Goal: Check status: Check status

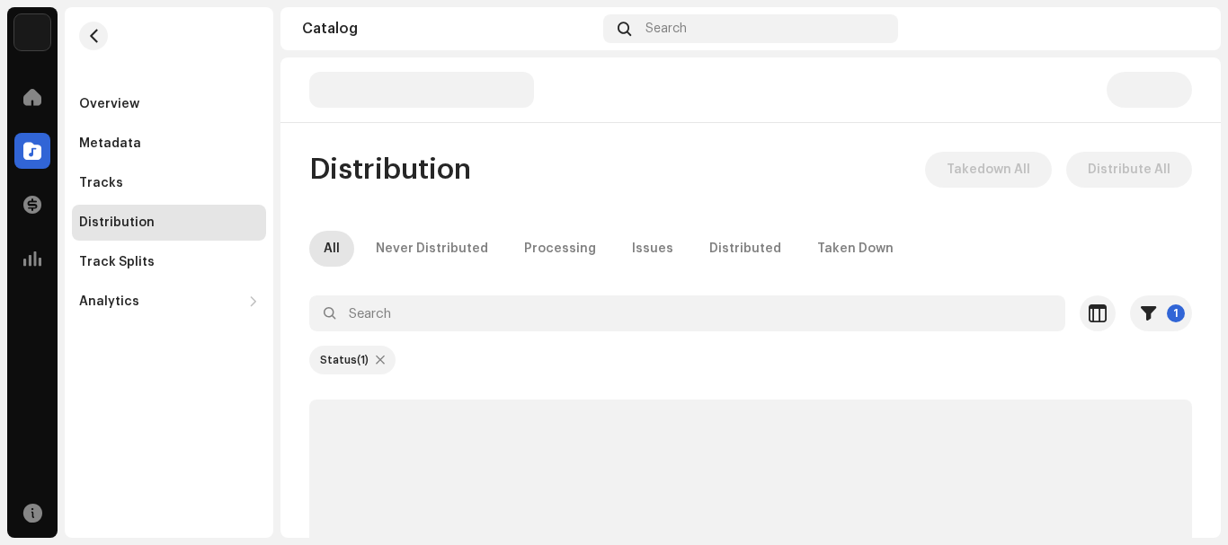
click at [380, 362] on div at bounding box center [380, 360] width 9 height 14
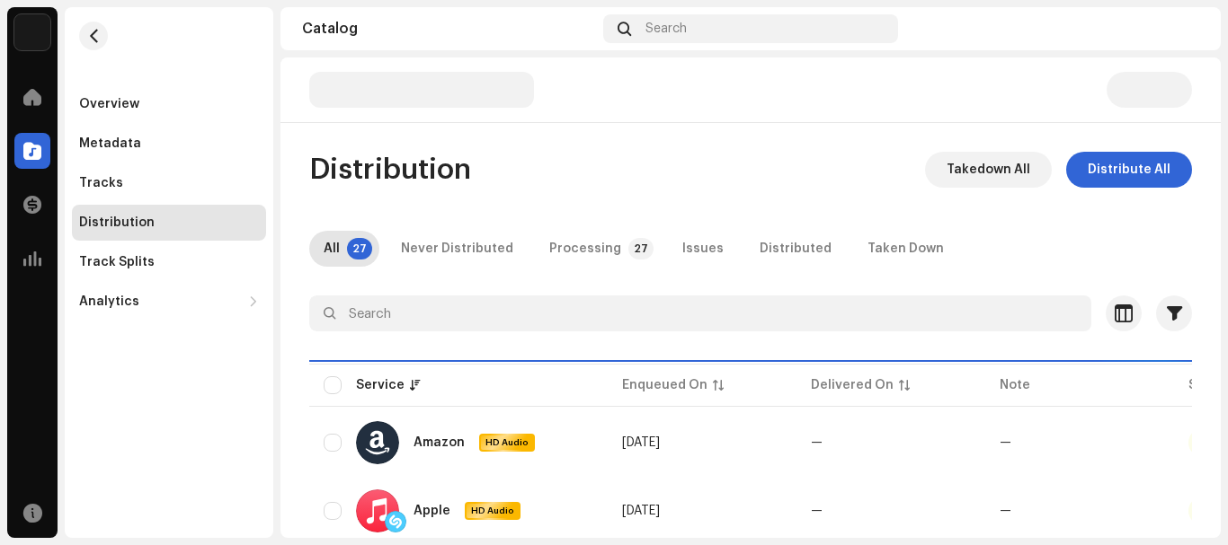
checkbox input "false"
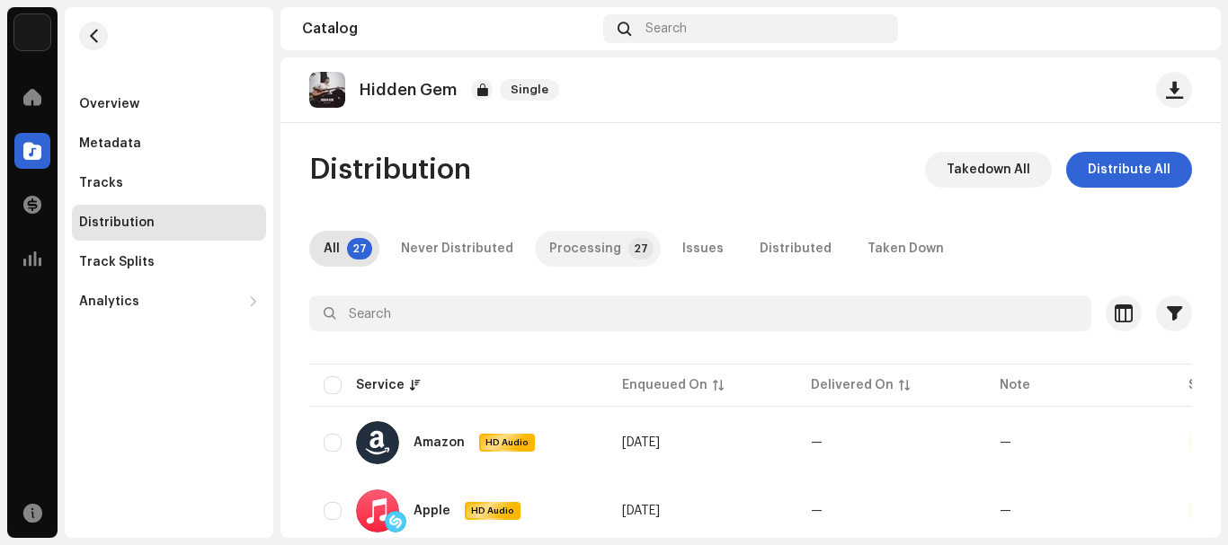
click at [563, 233] on div "Processing" at bounding box center [585, 249] width 72 height 36
click at [129, 227] on div "Distribution" at bounding box center [116, 223] width 75 height 14
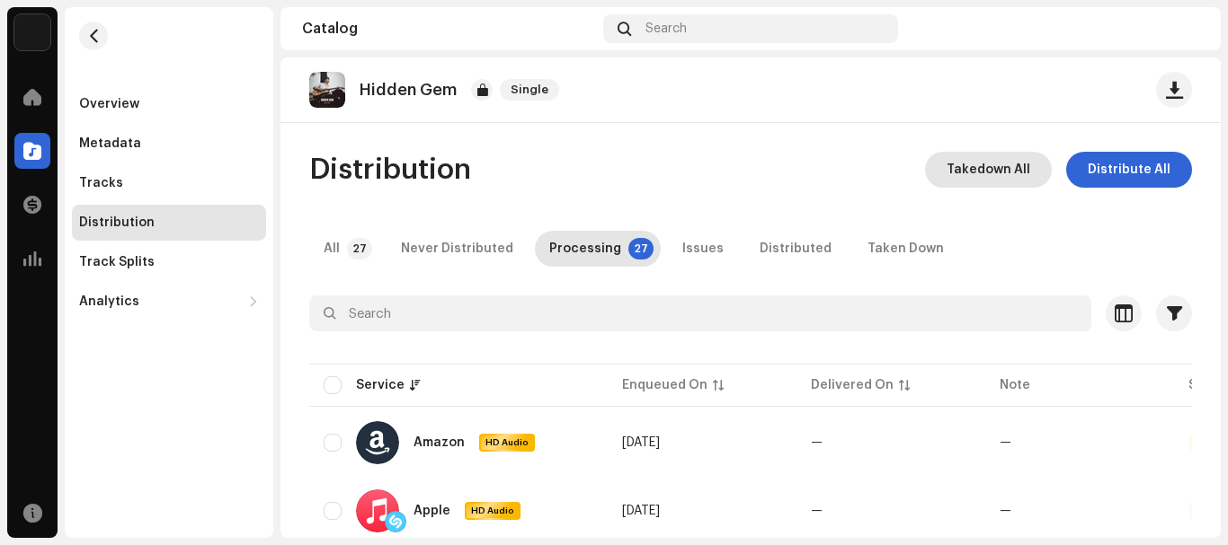
click at [981, 161] on span "Takedown All" at bounding box center [988, 170] width 84 height 36
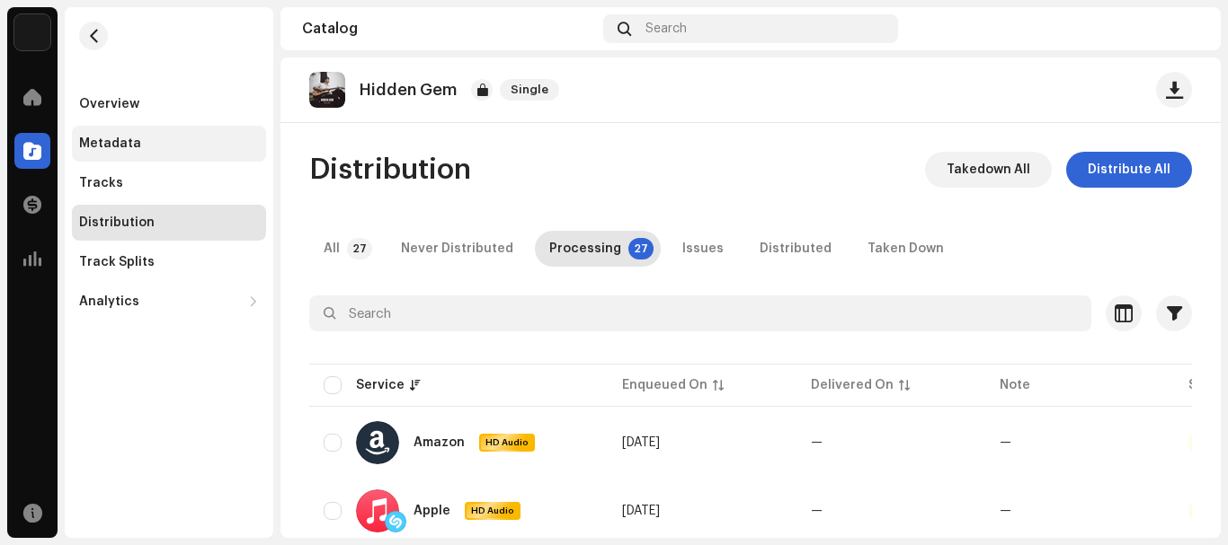
click at [75, 135] on div "Metadata" at bounding box center [169, 144] width 194 height 36
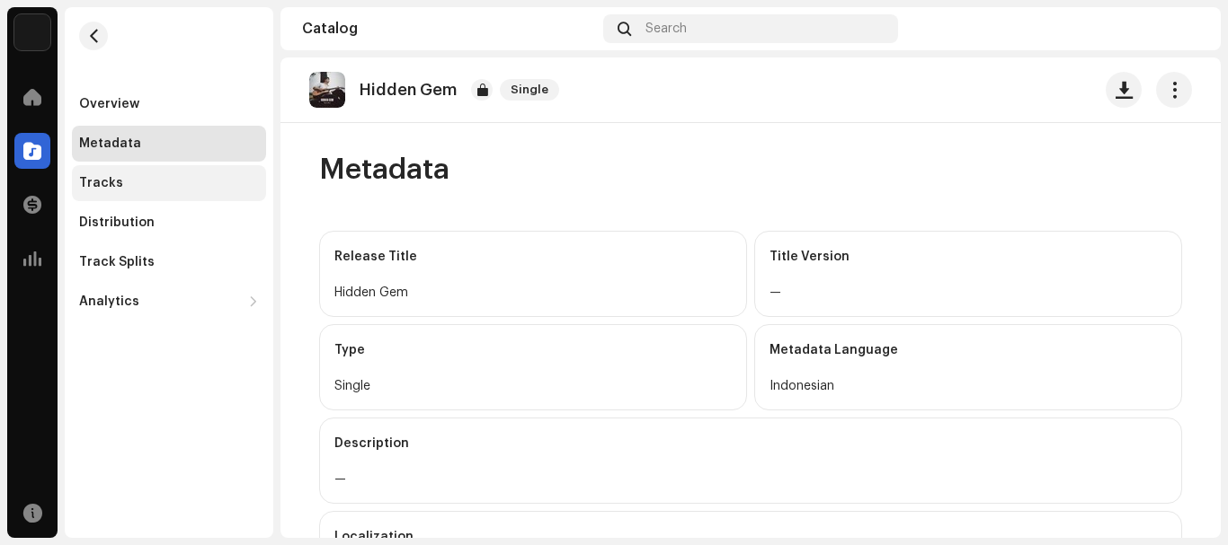
click at [78, 194] on div "Tracks" at bounding box center [169, 183] width 194 height 36
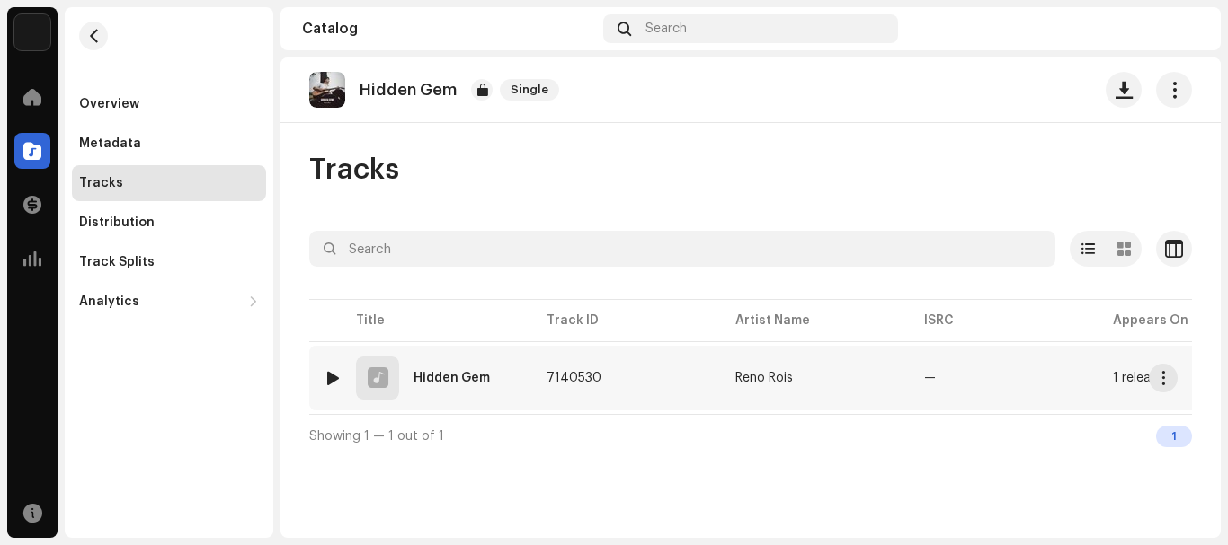
click at [1130, 360] on td "1 release" at bounding box center [1192, 378] width 189 height 65
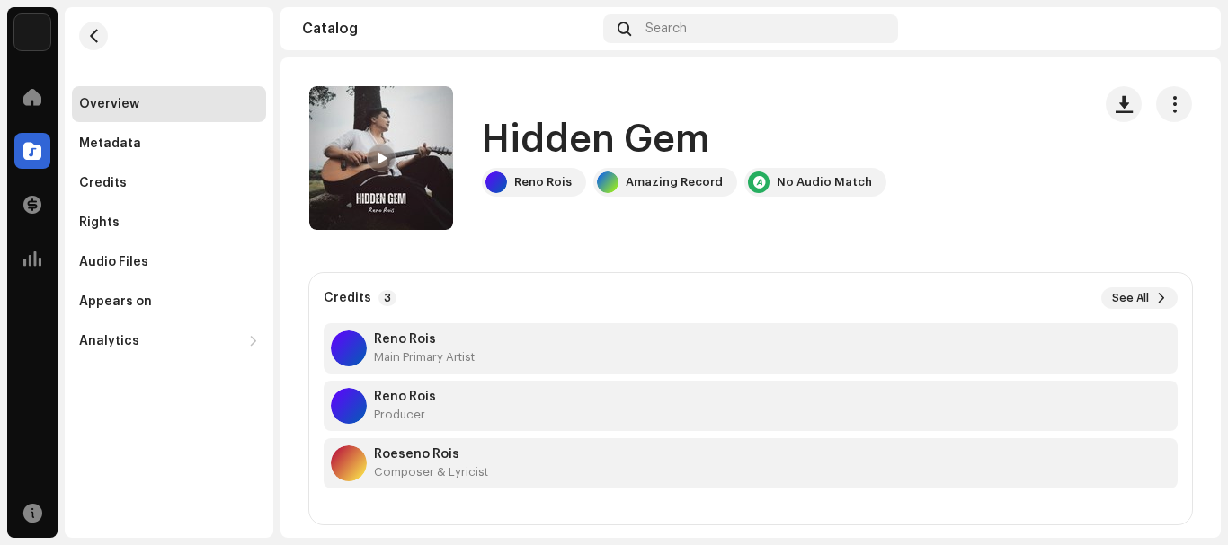
click at [369, 163] on div at bounding box center [381, 158] width 29 height 29
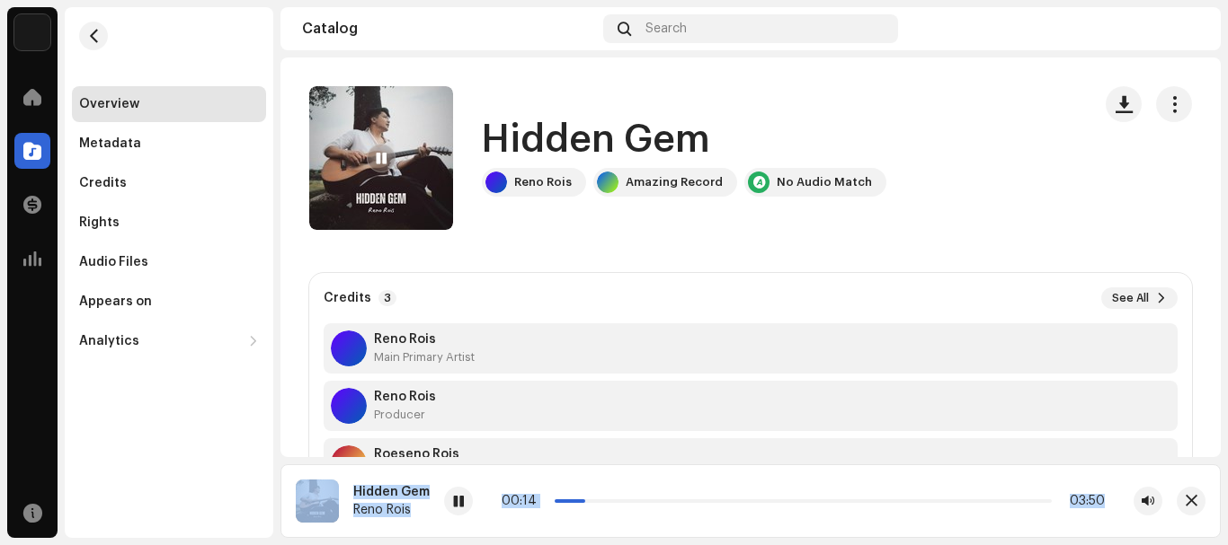
scroll to position [19, 0]
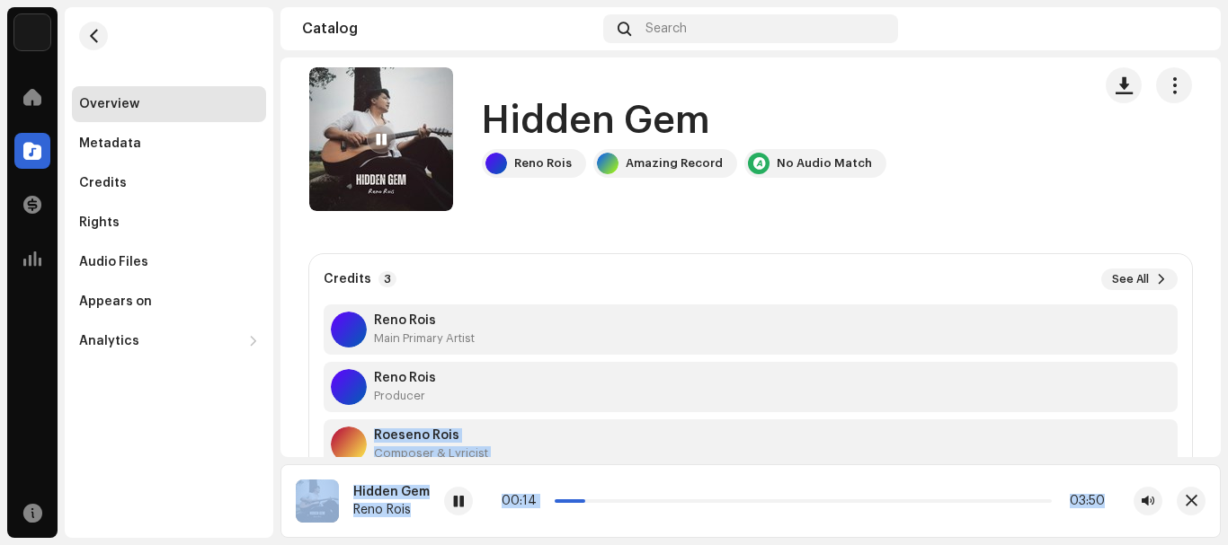
drag, startPoint x: 1187, startPoint y: 483, endPoint x: 1227, endPoint y: 410, distance: 82.8
click at [1227, 410] on div "Curiosity Record Home Catalog Transactions Analytics Resources Overview Metadat…" at bounding box center [614, 272] width 1228 height 545
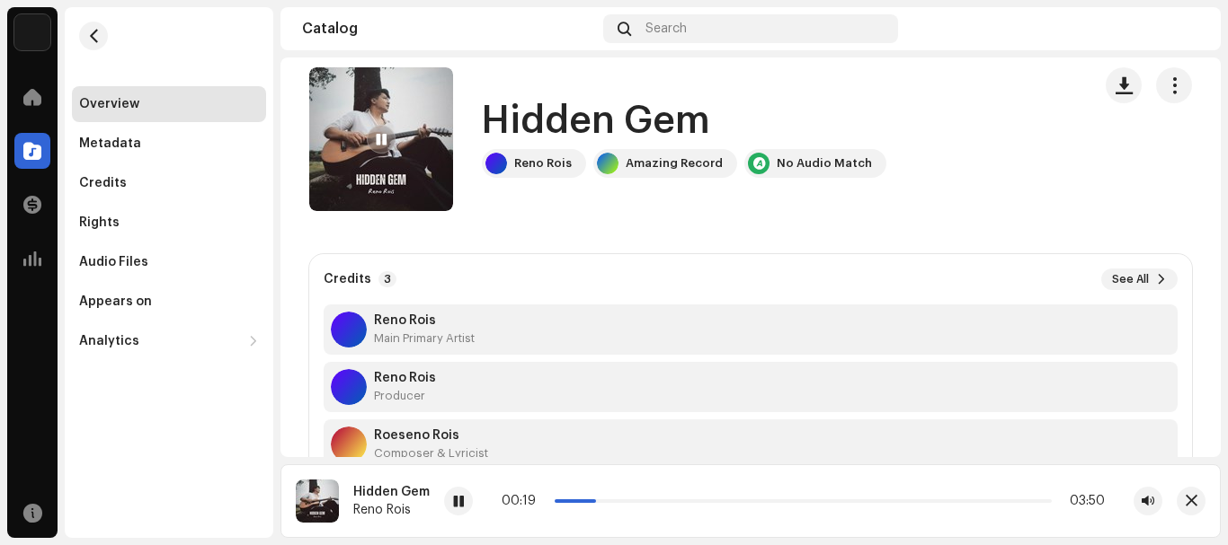
click at [1221, 226] on div "Curiosity Record Home Catalog Transactions Analytics Resources Overview Metadat…" at bounding box center [614, 272] width 1228 height 545
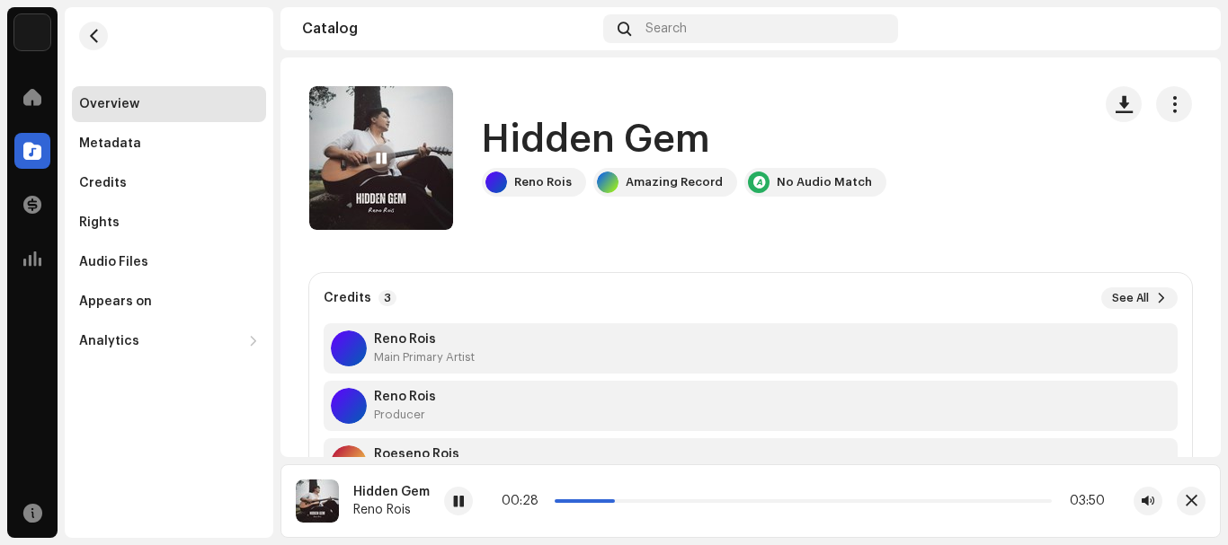
scroll to position [49, 0]
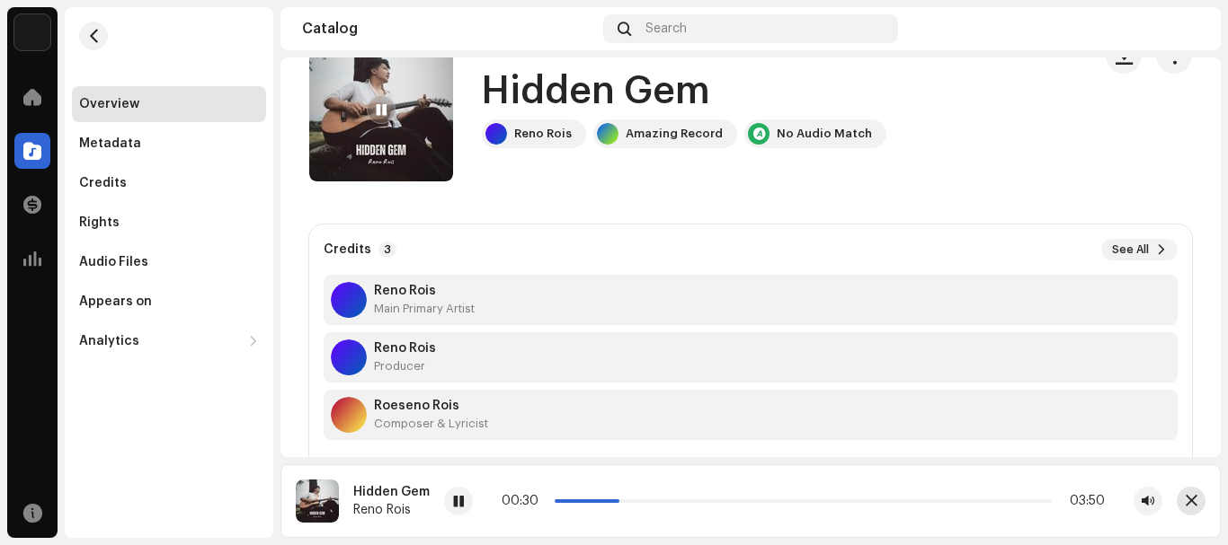
click at [1185, 499] on span "button" at bounding box center [1191, 501] width 12 height 14
